Goal: Transaction & Acquisition: Purchase product/service

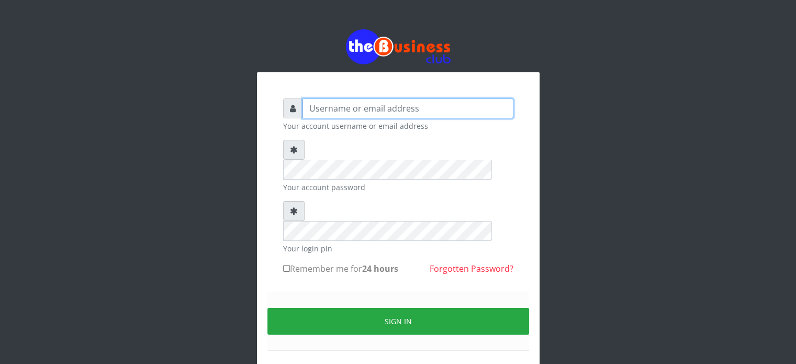
click at [358, 110] on input "text" at bounding box center [408, 108] width 211 height 20
click at [389, 102] on input "text" at bounding box center [408, 108] width 211 height 20
click at [387, 113] on input "text" at bounding box center [408, 108] width 211 height 20
click at [395, 113] on input "text" at bounding box center [408, 108] width 211 height 20
click at [371, 109] on input "text" at bounding box center [408, 108] width 211 height 20
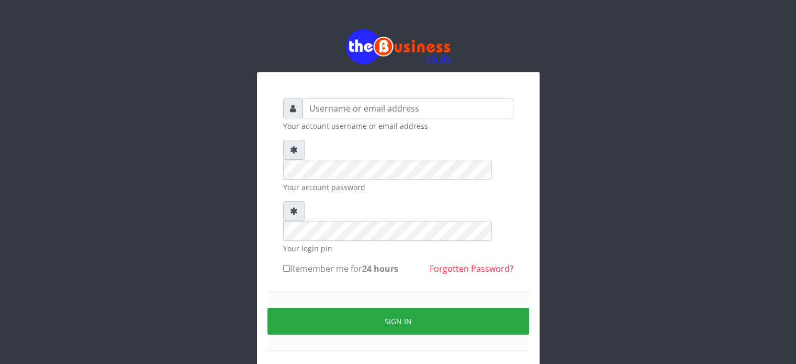
click at [356, 111] on input "text" at bounding box center [408, 108] width 211 height 20
drag, startPoint x: 0, startPoint y: 0, endPoint x: 356, endPoint y: 111, distance: 372.8
click at [356, 111] on input "text" at bounding box center [408, 108] width 211 height 20
type input "videx"
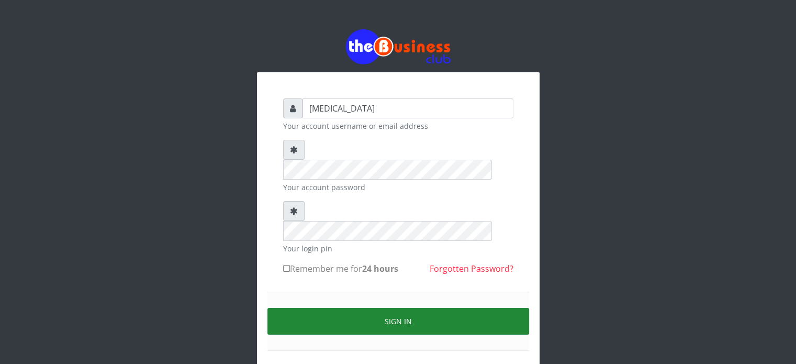
click at [453, 308] on button "Sign in" at bounding box center [398, 321] width 262 height 27
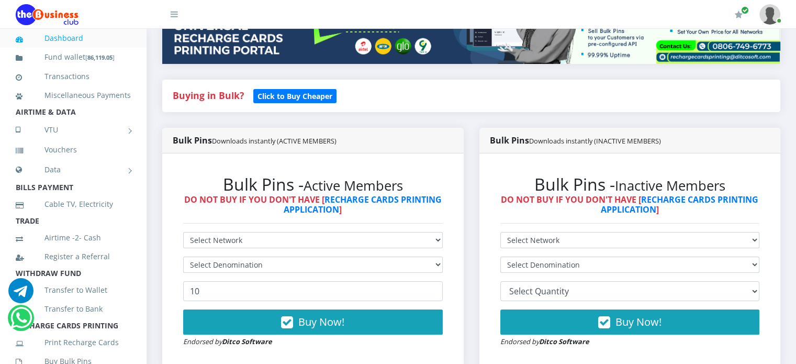
scroll to position [178, 0]
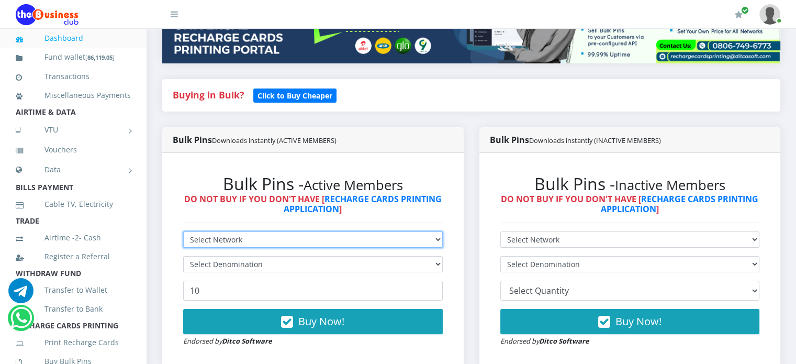
click at [353, 248] on select "Select Network MTN Globacom 9Mobile Airtel" at bounding box center [313, 239] width 260 height 16
select select "MTN"
click at [183, 243] on select "Select Network MTN Globacom 9Mobile Airtel" at bounding box center [313, 239] width 260 height 16
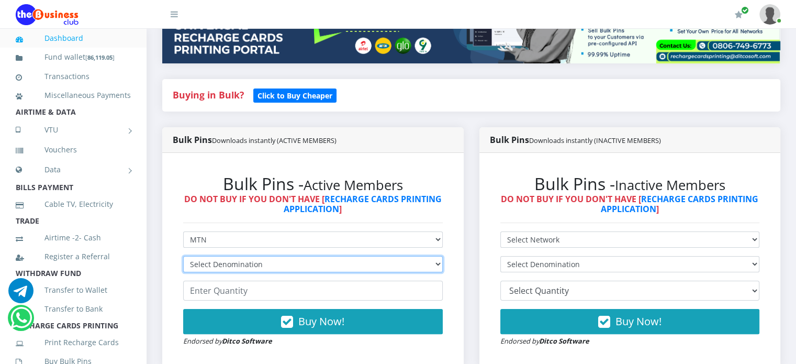
click at [260, 272] on select "Select Denomination" at bounding box center [313, 264] width 260 height 16
select select "96.99-100"
click at [183, 267] on select "Select Denomination MTN NGN100 - ₦96.99 MTN NGN200 - ₦193.98 MTN NGN400 - ₦387.…" at bounding box center [313, 264] width 260 height 16
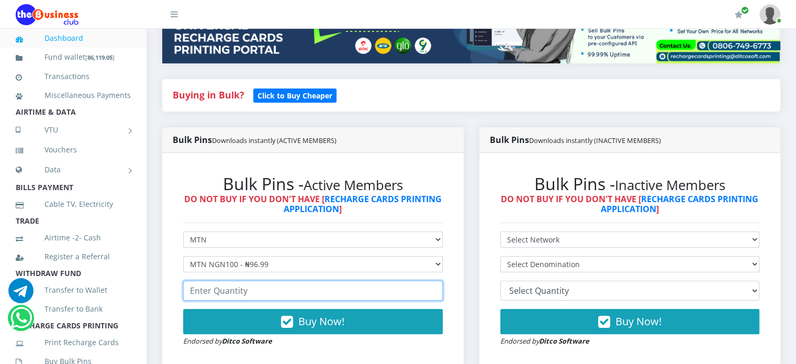
click at [234, 300] on input "number" at bounding box center [313, 291] width 260 height 20
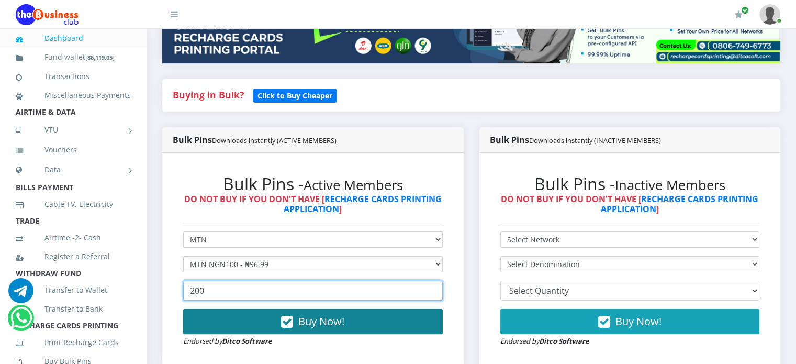
type input "200"
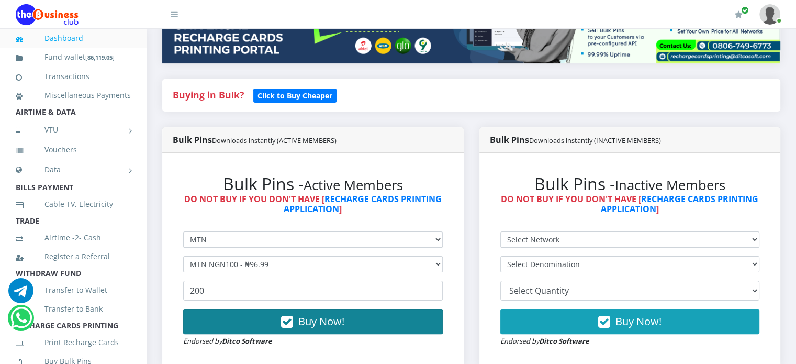
click at [292, 327] on icon "button" at bounding box center [287, 322] width 12 height 10
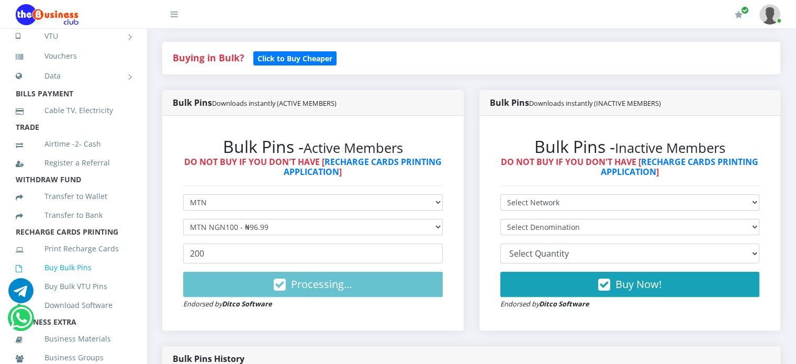
scroll to position [94, 0]
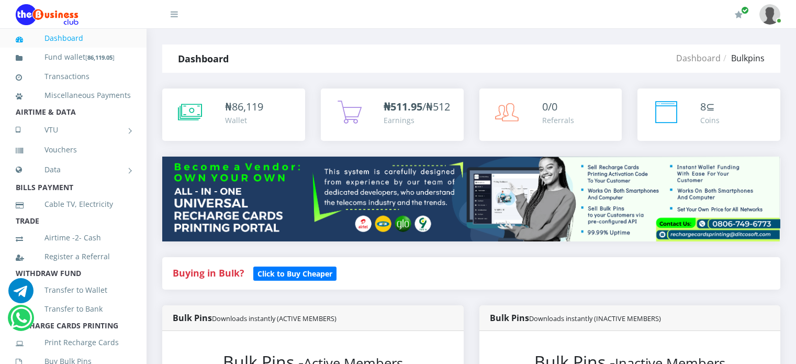
select select "MTN"
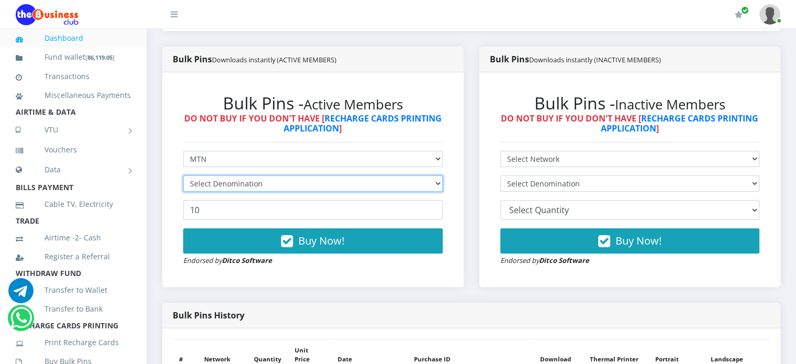
click at [238, 192] on select "Select Denomination" at bounding box center [313, 183] width 260 height 16
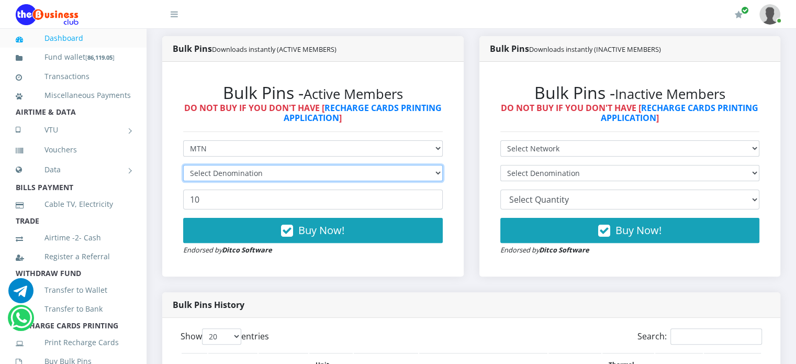
scroll to position [0, 0]
click at [233, 181] on select "Select Denomination" at bounding box center [313, 173] width 260 height 16
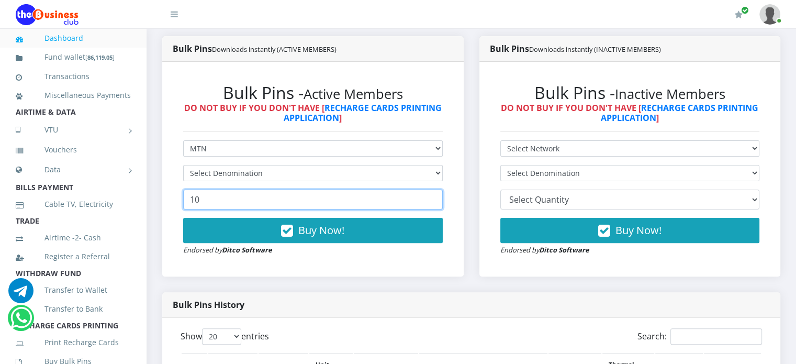
click at [233, 209] on input "10" at bounding box center [313, 199] width 260 height 20
type input "1"
type input "50"
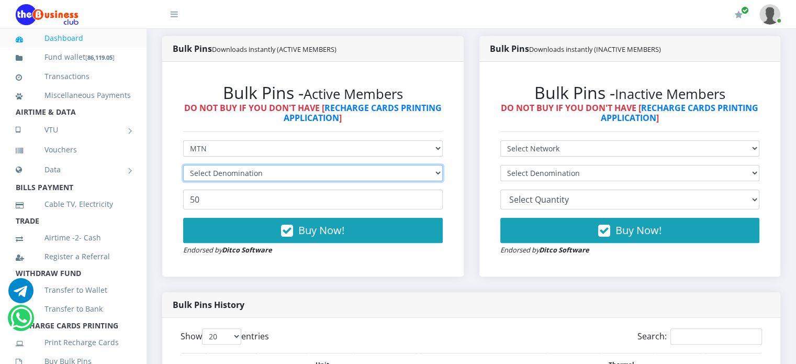
click at [228, 181] on select "Select Denomination" at bounding box center [313, 173] width 260 height 16
click at [363, 181] on select "Select Denomination" at bounding box center [313, 173] width 260 height 16
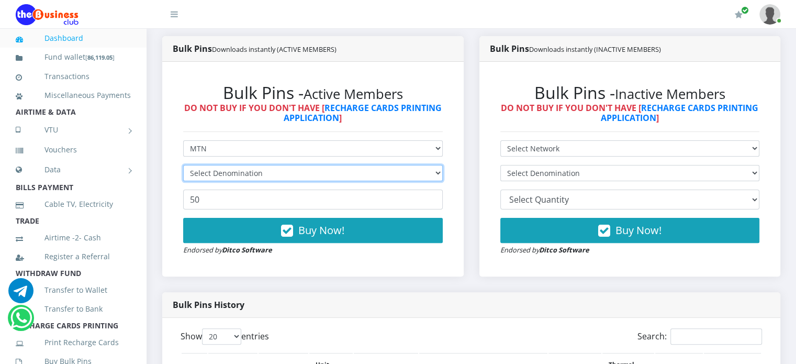
click at [363, 181] on select "Select Denomination" at bounding box center [313, 173] width 260 height 16
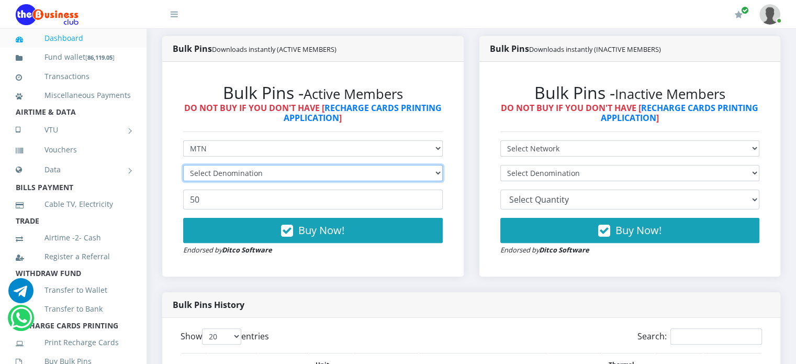
click at [363, 181] on select "Select Denomination" at bounding box center [313, 173] width 260 height 16
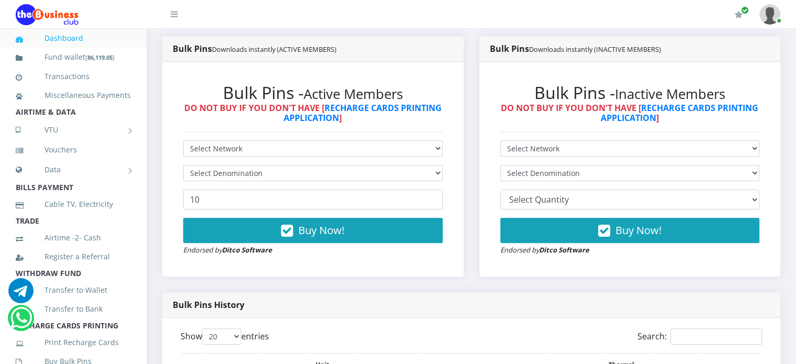
click at [527, 288] on div "Bulk Pins Downloads instantly (INACTIVE MEMBERS) Bulk Pins - Inactive Members D…" at bounding box center [630, 164] width 317 height 256
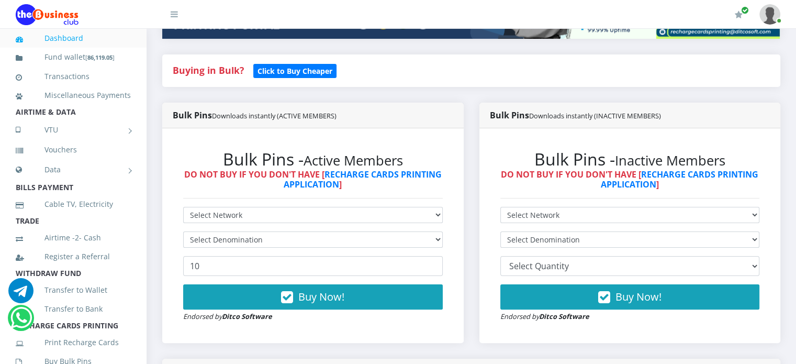
scroll to position [203, 0]
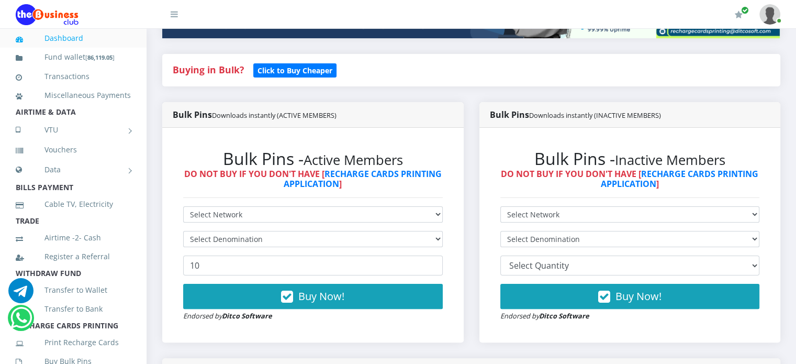
click at [264, 215] on div "Bulk Pins - Active Members DO NOT BUY IF YOU DON'T HAVE [ RECHARGE CARDS PRINTI…" at bounding box center [313, 235] width 281 height 194
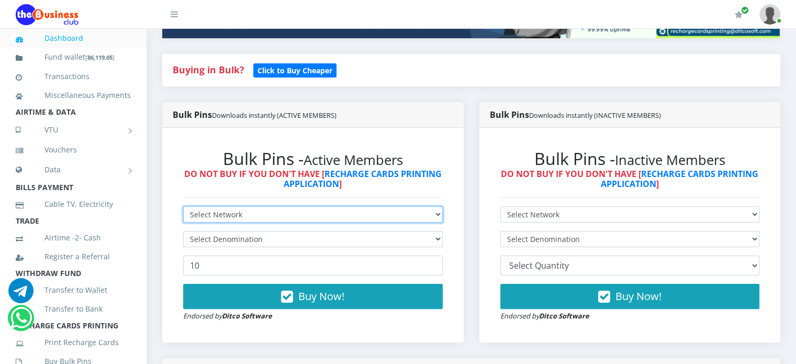
click at [264, 220] on select "Select Network MTN Globacom 9Mobile Airtel" at bounding box center [313, 214] width 260 height 16
select select "MTN"
click at [183, 217] on select "Select Network MTN Globacom 9Mobile Airtel" at bounding box center [313, 214] width 260 height 16
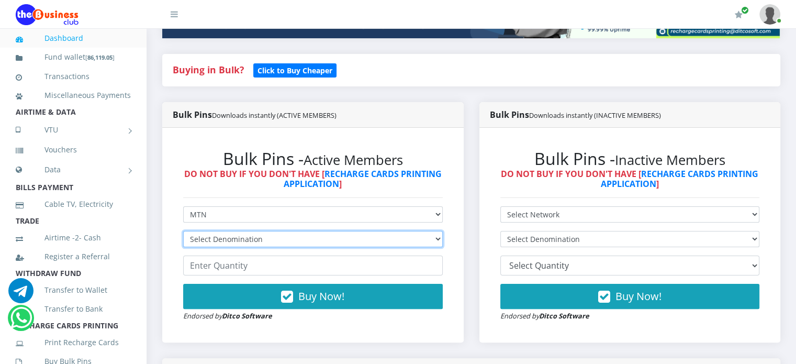
click at [255, 247] on select "Select Denomination MTN NGN100 - ₦96.99 MTN NGN200 - ₦193.98 MTN NGN400 - ₦387.…" at bounding box center [313, 239] width 260 height 16
select select "484.95-500"
click at [183, 242] on select "Select Denomination MTN NGN100 - ₦96.99 MTN NGN200 - ₦193.98 MTN NGN400 - ₦387.…" at bounding box center [313, 239] width 260 height 16
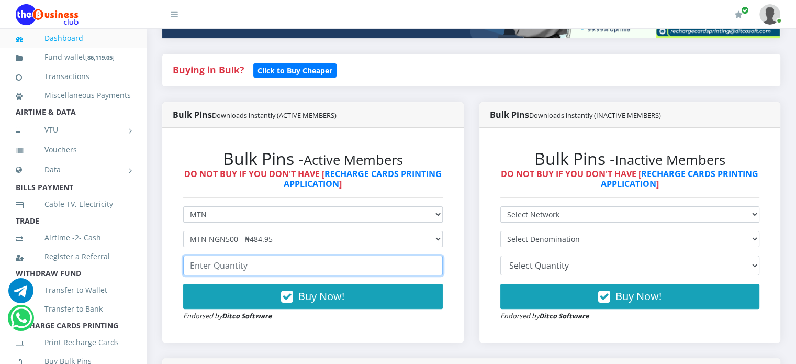
click at [241, 275] on input "number" at bounding box center [313, 265] width 260 height 20
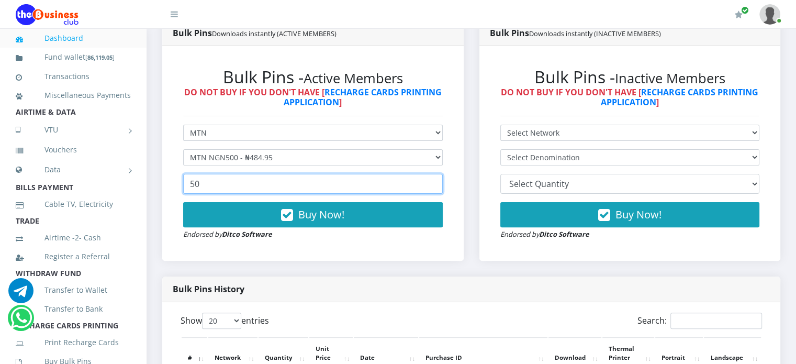
scroll to position [295, 0]
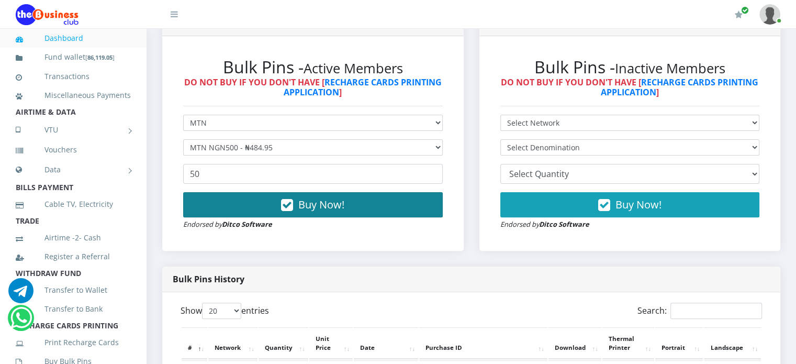
click at [288, 210] on icon "button" at bounding box center [287, 205] width 12 height 10
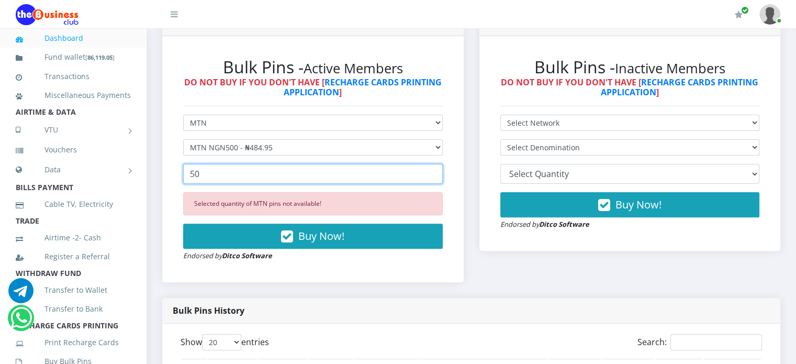
drag, startPoint x: 198, startPoint y: 190, endPoint x: 159, endPoint y: 190, distance: 39.3
click at [159, 190] on div "Bulk Pins Downloads instantly (ACTIVE MEMBERS) Bulk Pins - Active Members DO NO…" at bounding box center [312, 153] width 317 height 287
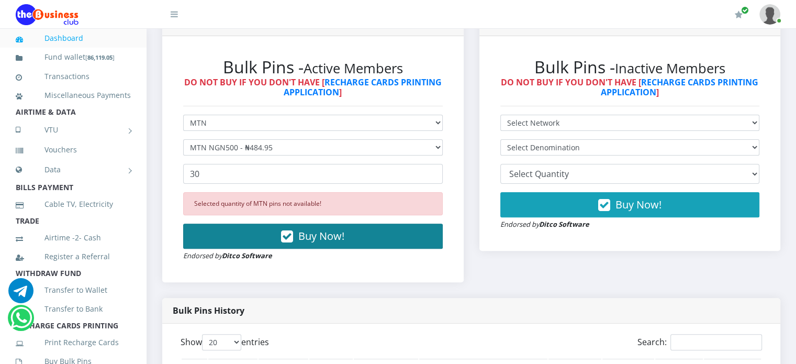
click at [220, 240] on button "Buy Now!" at bounding box center [313, 235] width 260 height 25
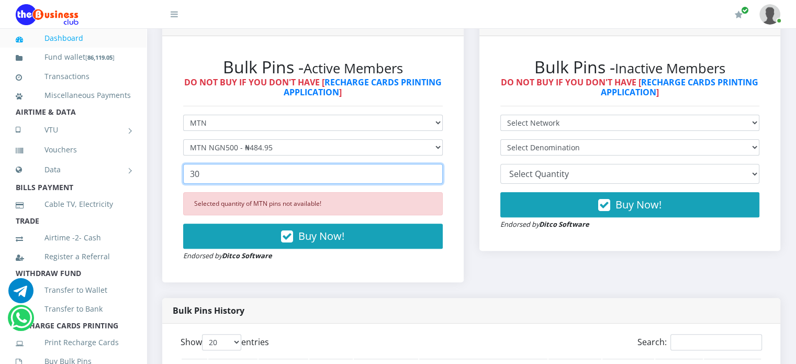
drag, startPoint x: 206, startPoint y: 189, endPoint x: 140, endPoint y: 186, distance: 66.0
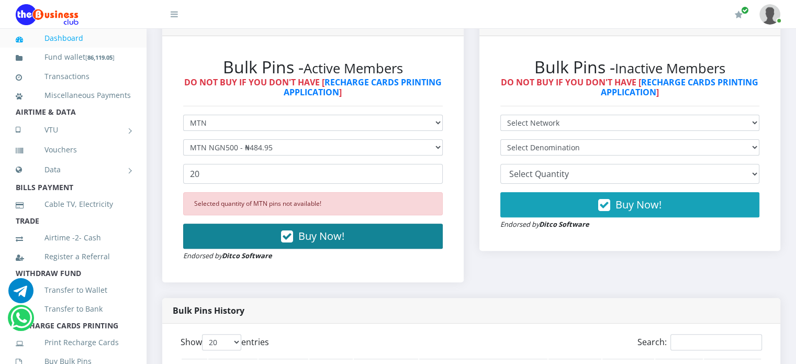
click at [227, 237] on button "Buy Now!" at bounding box center [313, 235] width 260 height 25
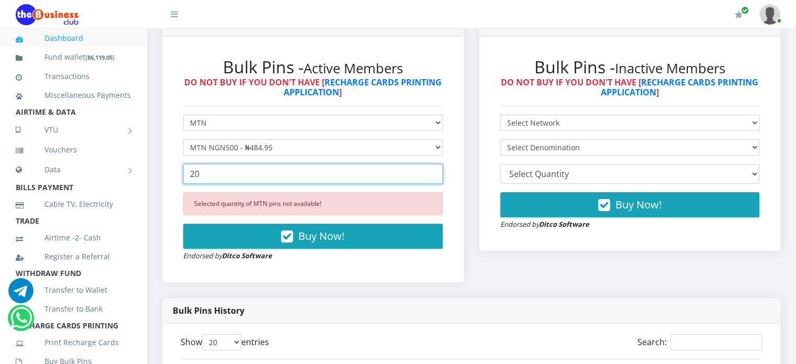
drag, startPoint x: 206, startPoint y: 182, endPoint x: 146, endPoint y: 182, distance: 60.2
type input "1"
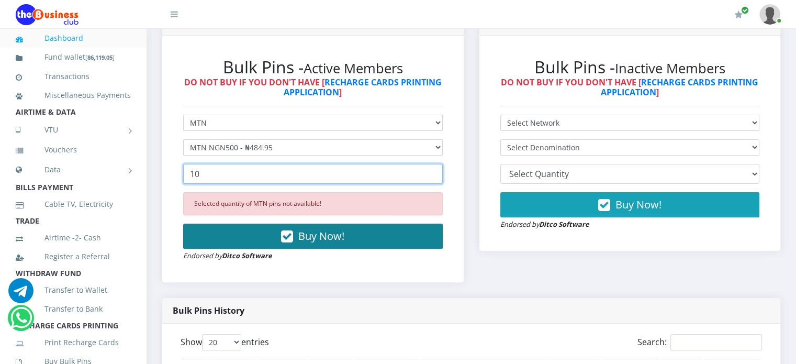
type input "10"
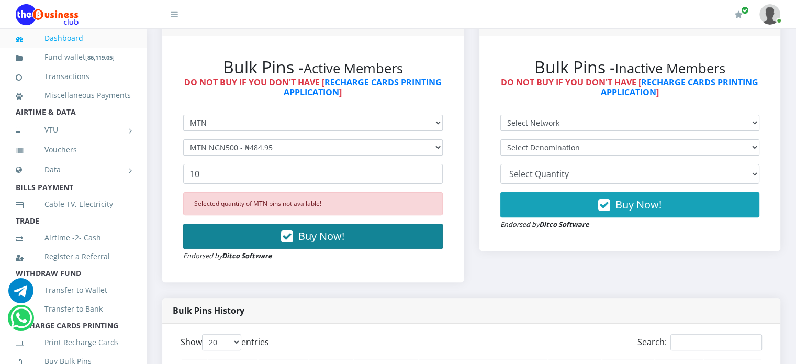
click at [219, 244] on button "Buy Now!" at bounding box center [313, 235] width 260 height 25
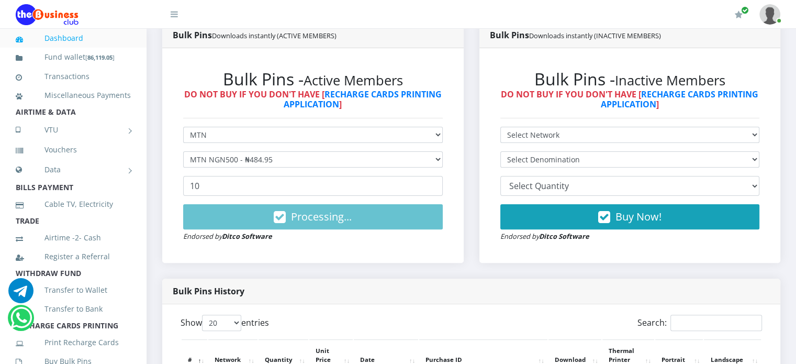
scroll to position [288, 0]
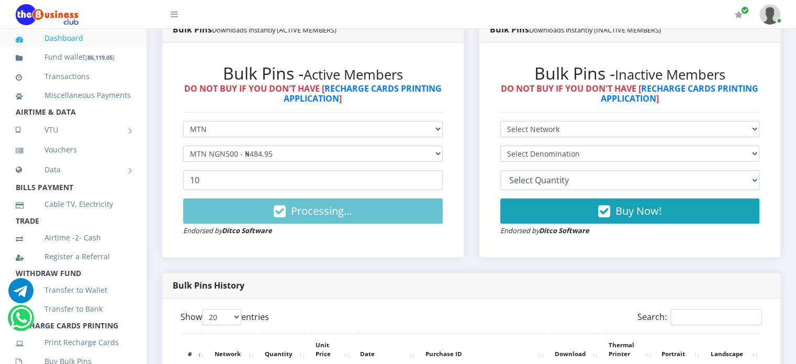
drag, startPoint x: 74, startPoint y: 54, endPoint x: 316, endPoint y: 14, distance: 245.6
click at [316, 14] on div "My Profile Settings Logout" at bounding box center [489, 14] width 581 height 29
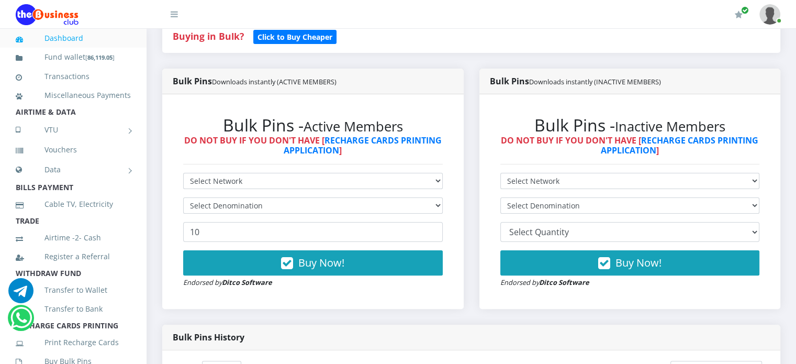
scroll to position [293, 0]
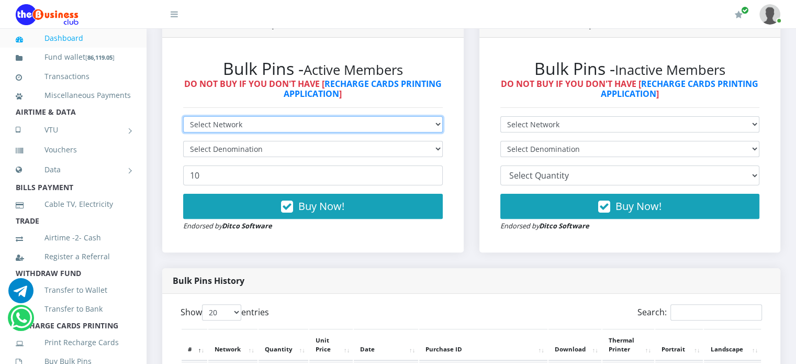
click at [254, 132] on select "Select Network MTN Globacom 9Mobile Airtel" at bounding box center [313, 124] width 260 height 16
select select "MTN"
click at [183, 127] on select "Select Network MTN Globacom 9Mobile Airtel" at bounding box center [313, 124] width 260 height 16
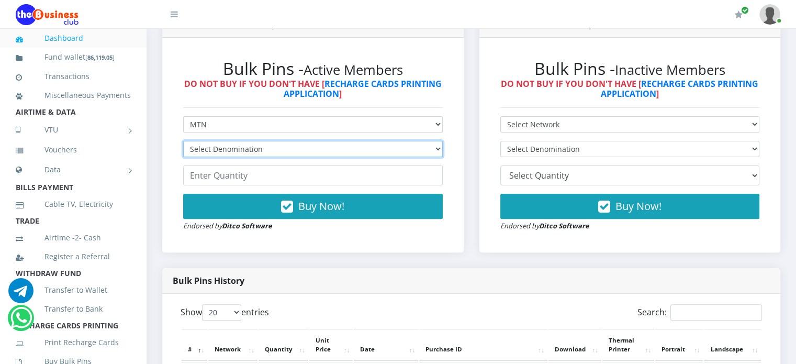
click at [232, 157] on select "Select Denomination MTN NGN100 - ₦96.99 MTN NGN200 - ₦193.98 MTN NGN400 - ₦387.…" at bounding box center [313, 149] width 260 height 16
select select "96.99-100"
click at [183, 152] on select "Select Denomination MTN NGN100 - ₦96.99 MTN NGN200 - ₦193.98 MTN NGN400 - ₦387.…" at bounding box center [313, 149] width 260 height 16
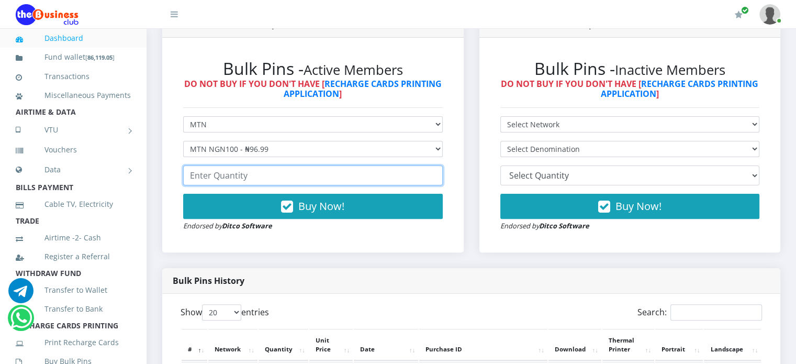
click at [238, 185] on input "number" at bounding box center [313, 175] width 260 height 20
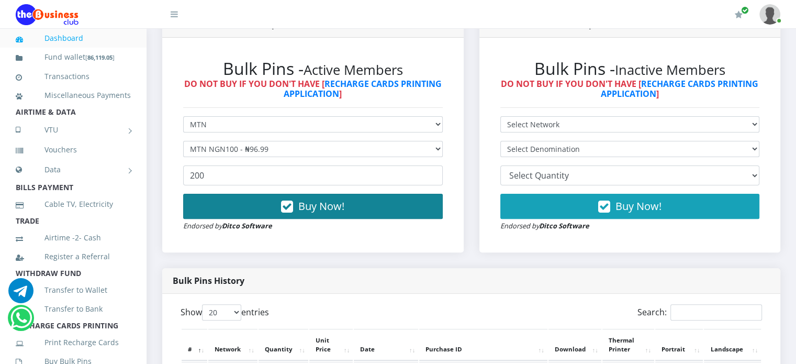
click at [268, 214] on button "Buy Now!" at bounding box center [313, 206] width 260 height 25
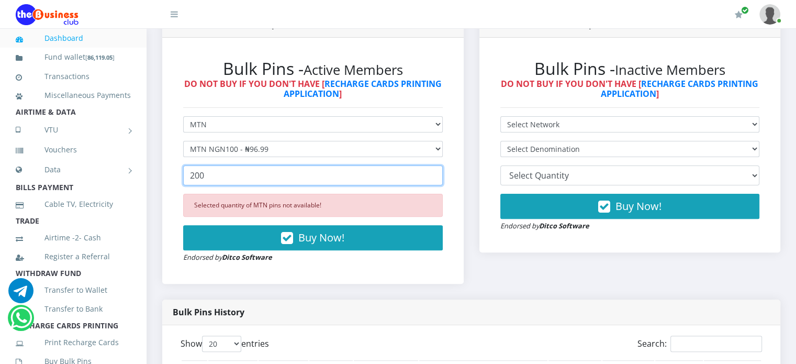
drag, startPoint x: 232, startPoint y: 186, endPoint x: 184, endPoint y: 186, distance: 47.6
click at [184, 185] on input "200" at bounding box center [313, 175] width 260 height 20
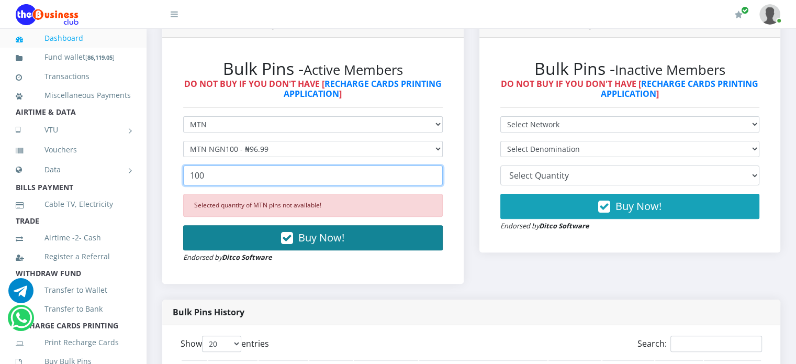
type input "100"
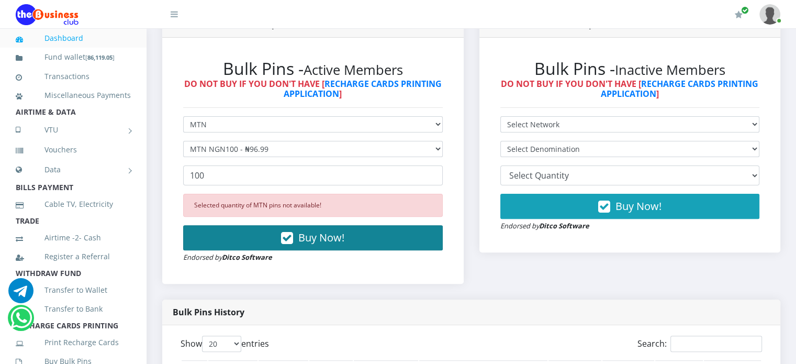
click at [247, 249] on button "Buy Now!" at bounding box center [313, 237] width 260 height 25
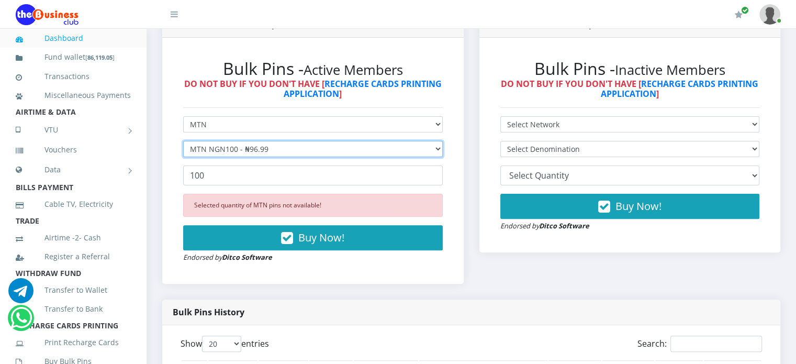
click at [242, 157] on select "Select Denomination MTN NGN100 - ₦96.99 MTN NGN200 - ₦193.98 MTN NGN400 - ₦387.…" at bounding box center [313, 149] width 260 height 16
click at [254, 157] on select "Select Denomination MTN NGN100 - ₦96.99 MTN NGN200 - ₦193.98 MTN NGN400 - ₦387.…" at bounding box center [313, 149] width 260 height 16
select select "193.98-200"
click at [183, 152] on select "Select Denomination MTN NGN100 - ₦96.99 MTN NGN200 - ₦193.98 MTN NGN400 - ₦387.…" at bounding box center [313, 149] width 260 height 16
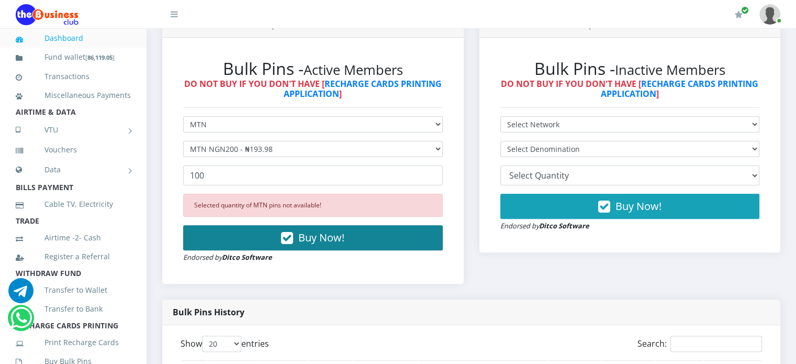
click at [257, 250] on button "Buy Now!" at bounding box center [313, 237] width 260 height 25
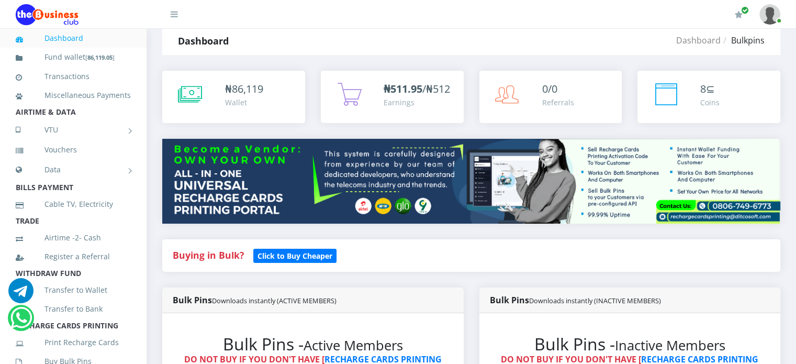
scroll to position [0, 0]
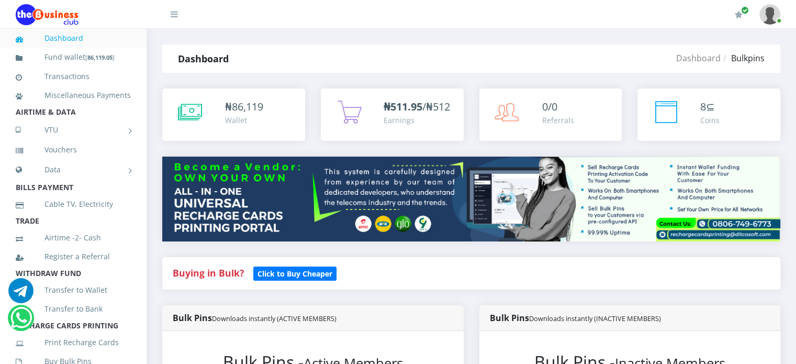
click at [543, 67] on div "Dashboard Bulkpins" at bounding box center [574, 58] width 412 height 28
